Goal: Find specific page/section: Find specific page/section

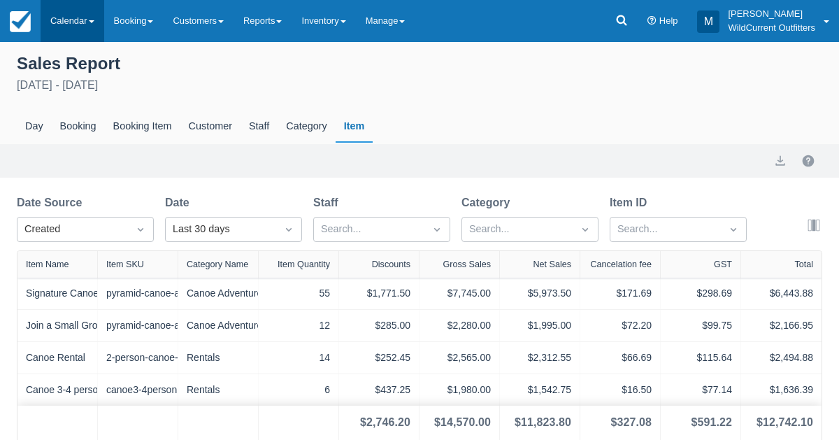
click at [71, 15] on link "Calendar" at bounding box center [73, 21] width 64 height 42
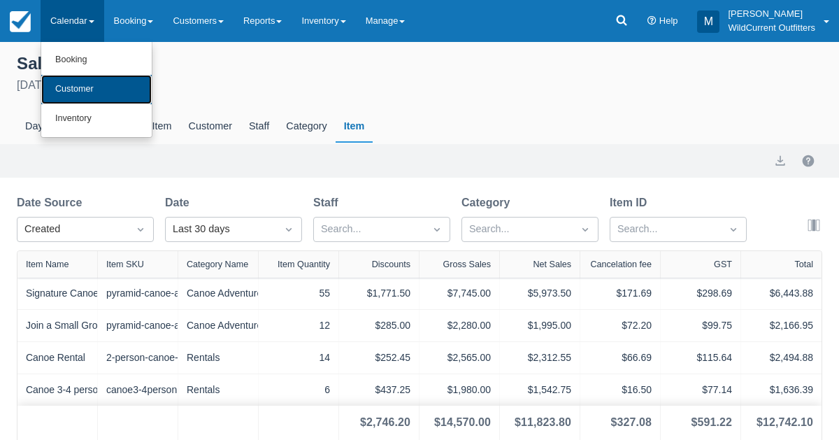
click at [73, 86] on link "Customer" at bounding box center [96, 89] width 110 height 29
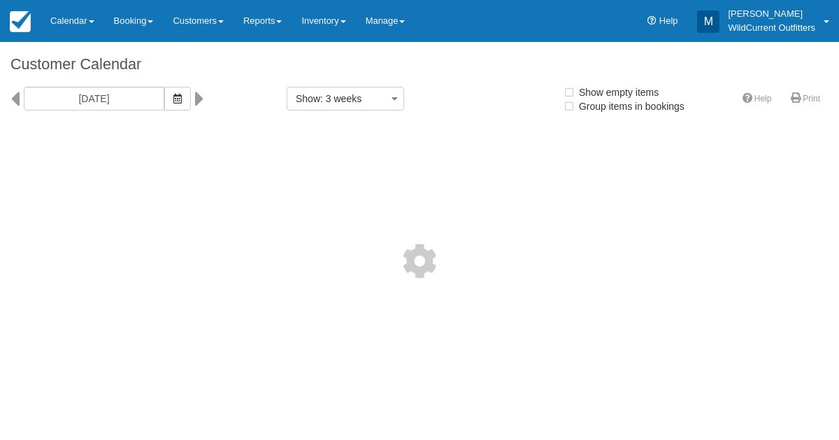
select select
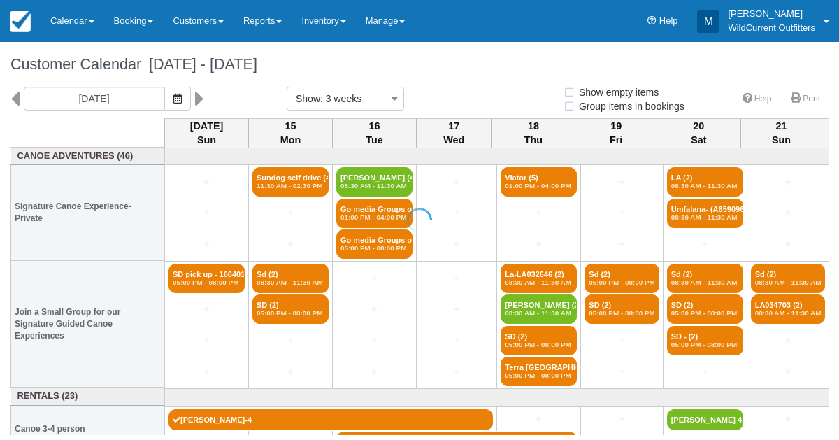
select select
